Goal: Transaction & Acquisition: Purchase product/service

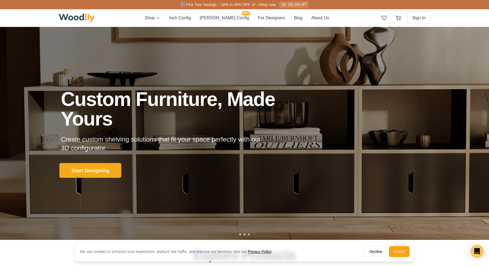
click at [97, 174] on button "Start Designing" at bounding box center [91, 170] width 62 height 15
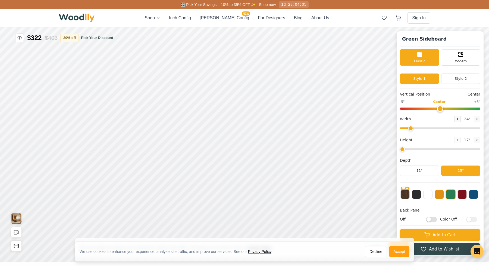
click at [220, 21] on div "Shop Inch Config [PERSON_NAME] Config NEW For Designers Blog About Us Sign In" at bounding box center [245, 17] width 372 height 17
click at [219, 19] on button "[PERSON_NAME] Config NEW" at bounding box center [224, 18] width 49 height 7
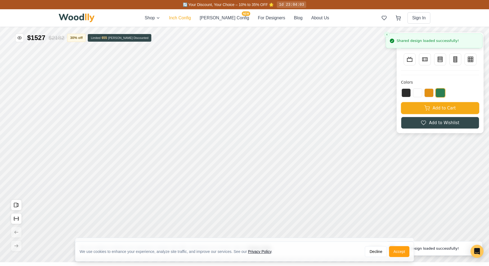
click at [191, 20] on button "Inch Config" at bounding box center [180, 18] width 22 height 7
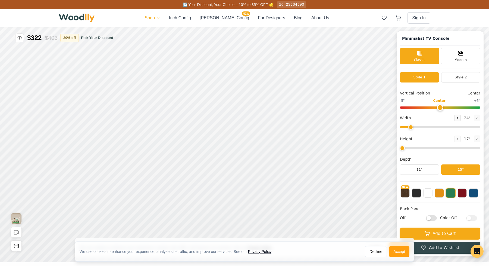
type input "63"
type input "2"
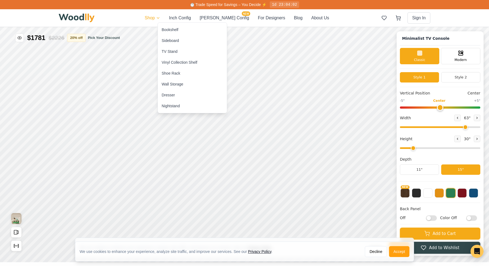
click at [182, 38] on div "Sideboard" at bounding box center [192, 40] width 69 height 11
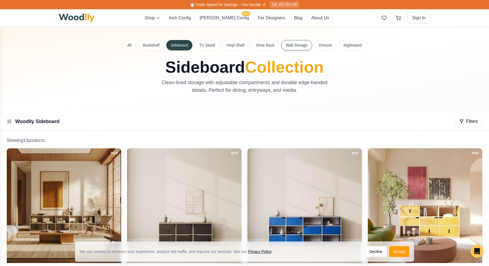
click at [307, 45] on button "Wall Storage" at bounding box center [296, 45] width 31 height 10
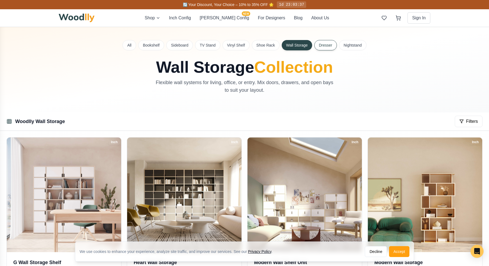
click at [321, 46] on button "Dresser" at bounding box center [325, 45] width 23 height 10
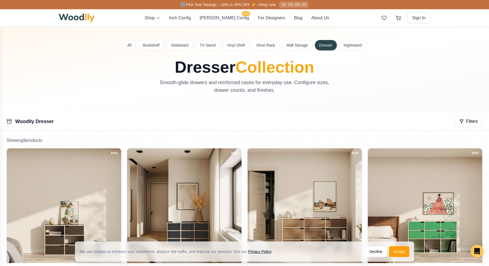
click at [338, 48] on div "All Bookshelf Sideboard TV Stand Vinyl Shelf Shoe Rack Wall Storage Dresser Nig…" at bounding box center [245, 45] width 372 height 10
click at [209, 49] on button "TV Stand" at bounding box center [207, 45] width 25 height 10
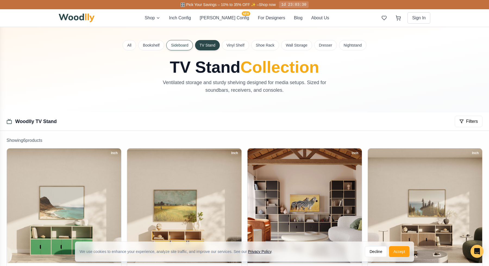
click at [181, 45] on button "Sideboard" at bounding box center [179, 45] width 27 height 10
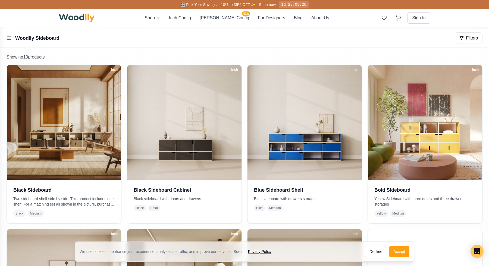
scroll to position [80, 0]
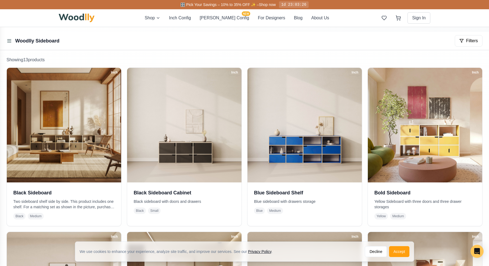
click at [155, 133] on img at bounding box center [184, 125] width 114 height 114
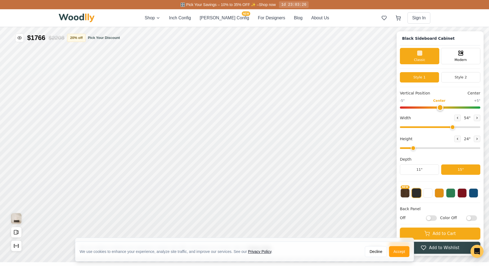
type input "54"
type input "2"
click at [448, 59] on div "Modern" at bounding box center [460, 55] width 39 height 16
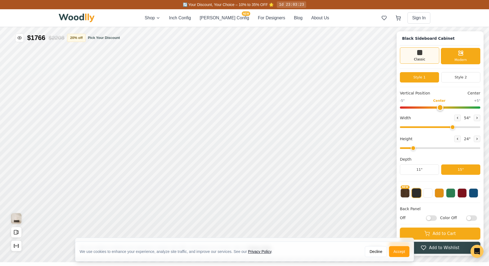
click at [429, 62] on div "Classic" at bounding box center [419, 55] width 39 height 16
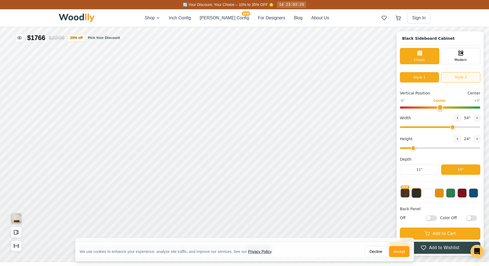
click at [464, 78] on button "Style 2" at bounding box center [460, 77] width 39 height 10
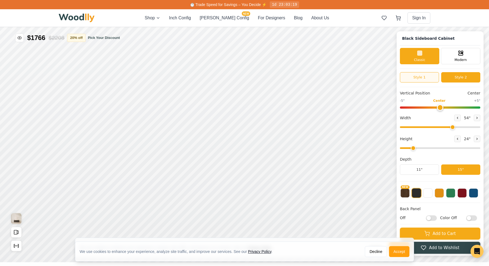
click at [422, 76] on button "Style 1" at bounding box center [419, 77] width 39 height 10
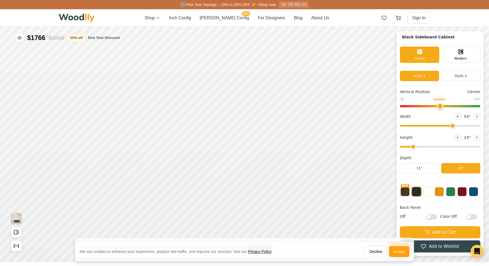
click at [433, 217] on input "Off" at bounding box center [431, 216] width 11 height 5
checkbox input "true"
click at [378, 253] on button "Decline" at bounding box center [376, 251] width 22 height 11
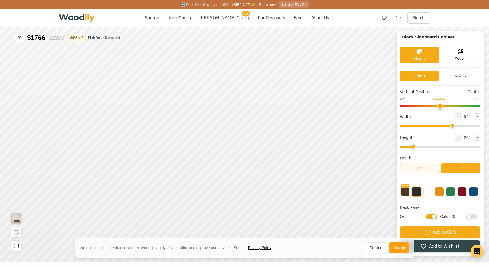
click at [427, 168] on button "11"" at bounding box center [419, 168] width 39 height 10
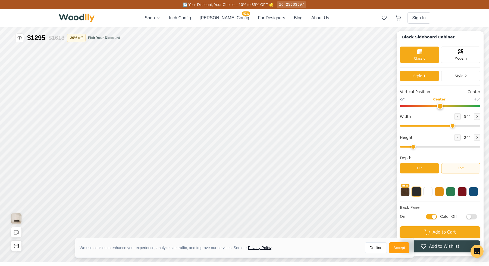
scroll to position [0, 0]
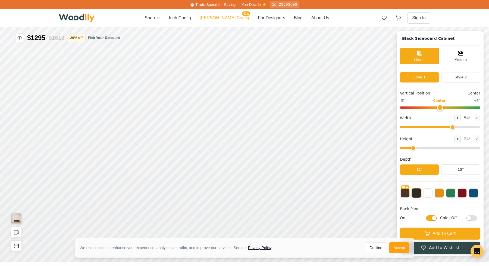
click at [224, 19] on button "[PERSON_NAME] Config NEW" at bounding box center [224, 18] width 49 height 7
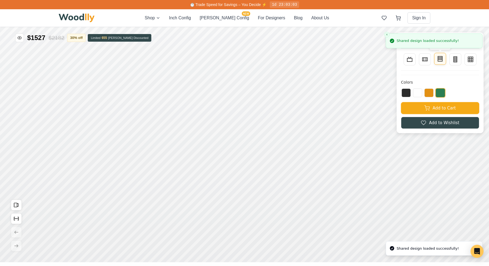
click at [437, 58] on button "Bookcase" at bounding box center [440, 59] width 12 height 12
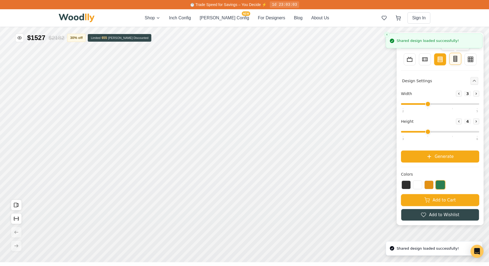
click at [453, 60] on icon at bounding box center [455, 58] width 7 height 7
type input "2"
type input "5"
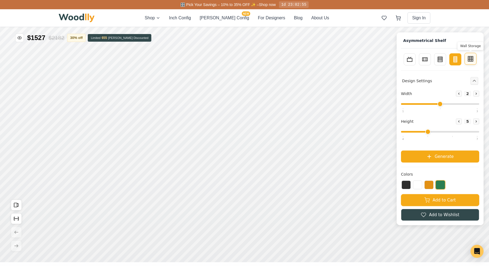
click at [470, 60] on icon at bounding box center [470, 58] width 0 height 5
type input "4"
type input "3"
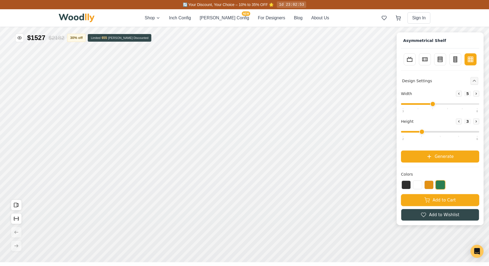
drag, startPoint x: 419, startPoint y: 103, endPoint x: 432, endPoint y: 103, distance: 13.3
type input "5"
click at [432, 103] on input "range" at bounding box center [440, 104] width 78 height 2
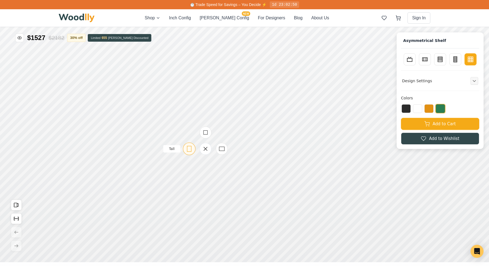
click at [186, 149] on icon at bounding box center [189, 148] width 7 height 7
click at [209, 87] on icon at bounding box center [210, 83] width 7 height 7
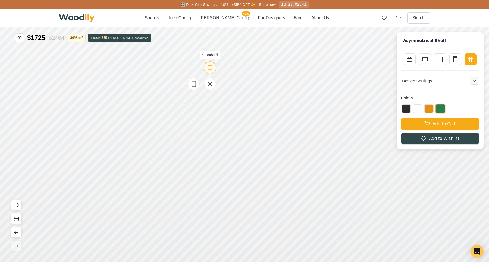
click at [211, 68] on icon at bounding box center [210, 67] width 7 height 7
